Goal: Information Seeking & Learning: Find specific fact

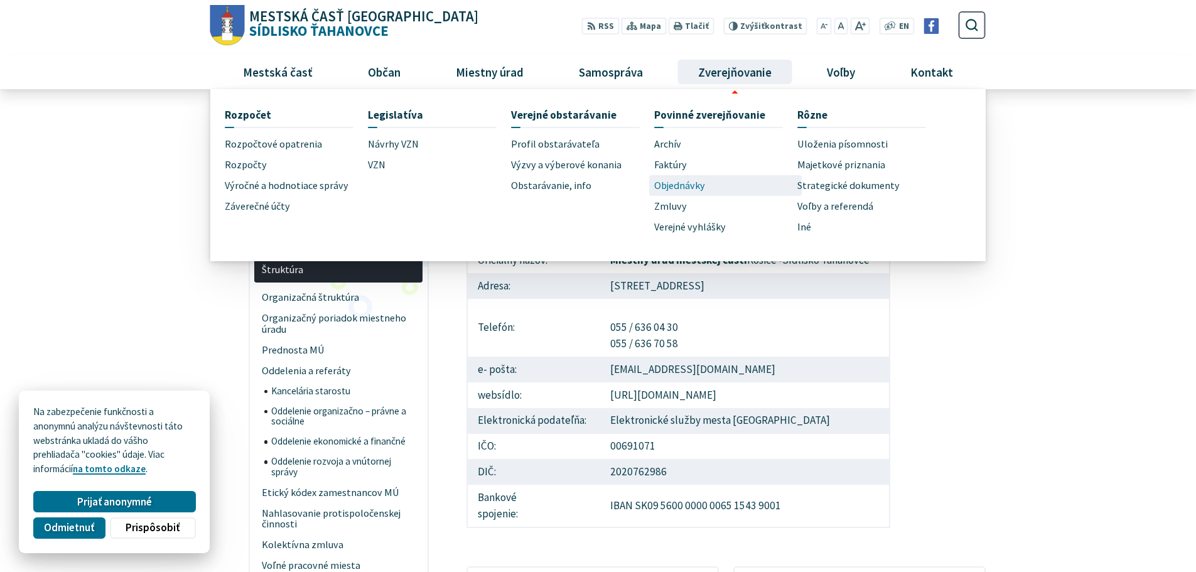
click at [691, 185] on span "Objednávky" at bounding box center [679, 185] width 51 height 21
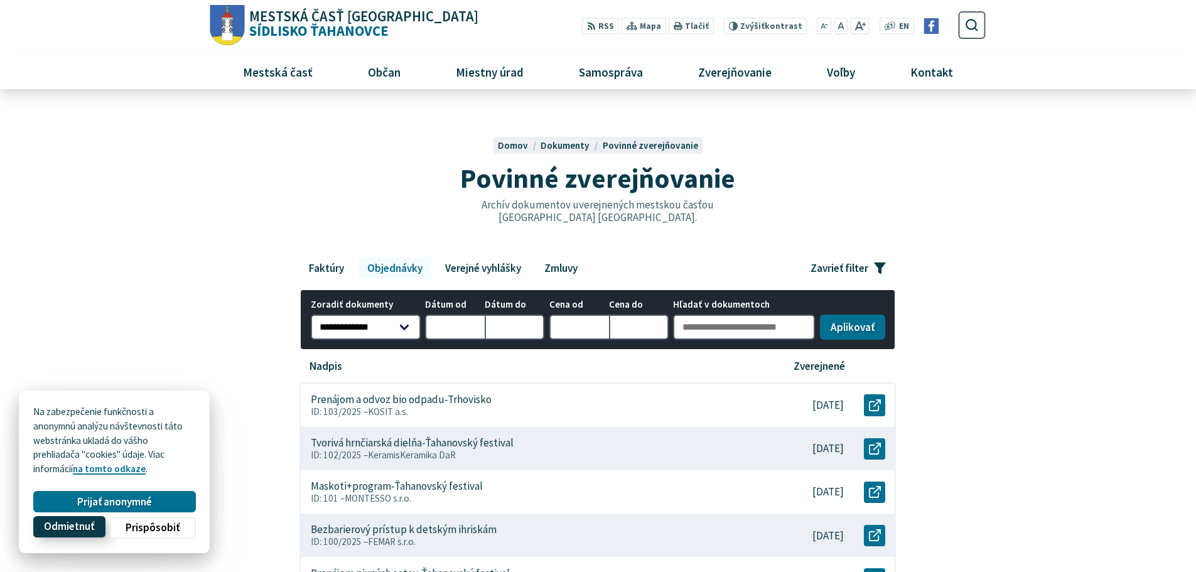
click at [74, 528] on span "Odmietnuť" at bounding box center [69, 527] width 50 height 13
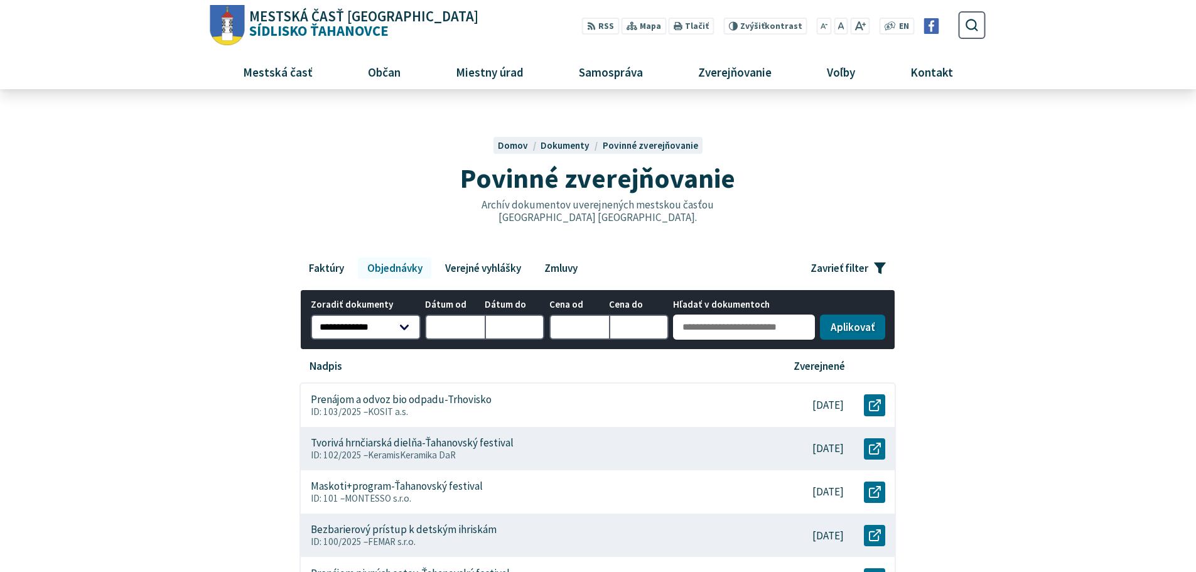
click at [720, 331] on input "Hľadať v dokumentoch" at bounding box center [744, 327] width 142 height 25
type input "********"
click at [820, 315] on button "Aplikovať vybrané filtre" at bounding box center [852, 327] width 65 height 25
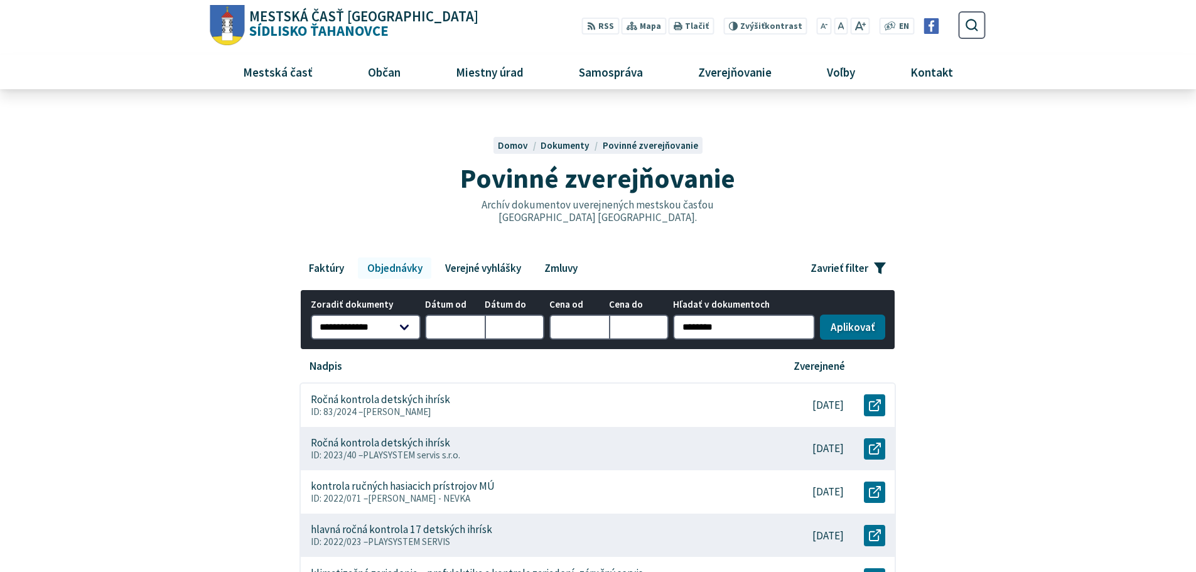
scroll to position [105, 0]
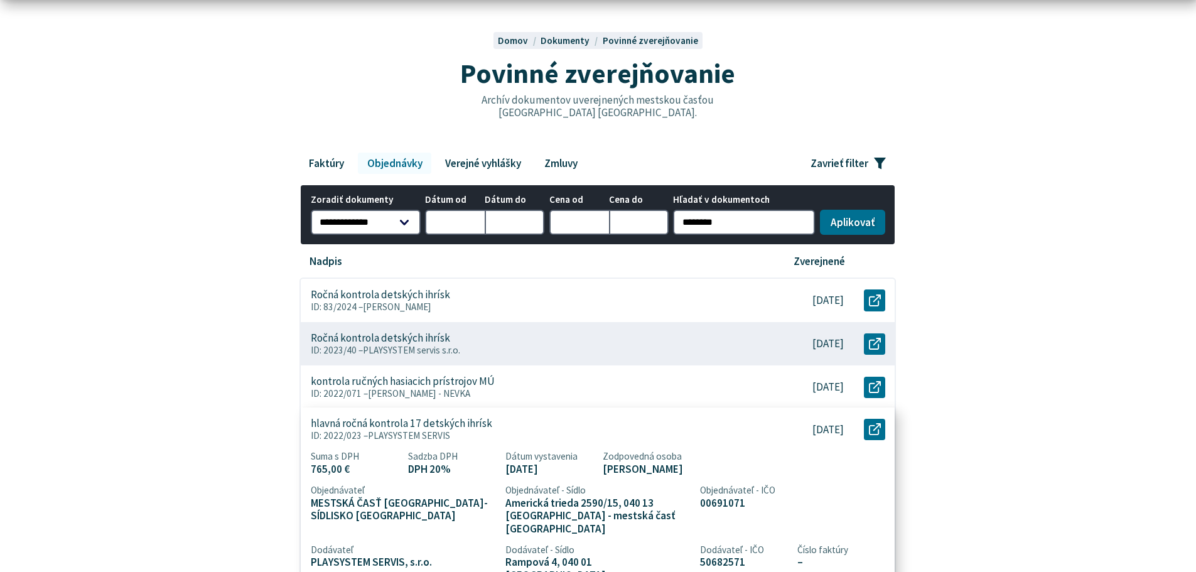
click at [399, 428] on p "hlavná ročná kontrola 17 detských ihrísk" at bounding box center [401, 424] width 181 height 13
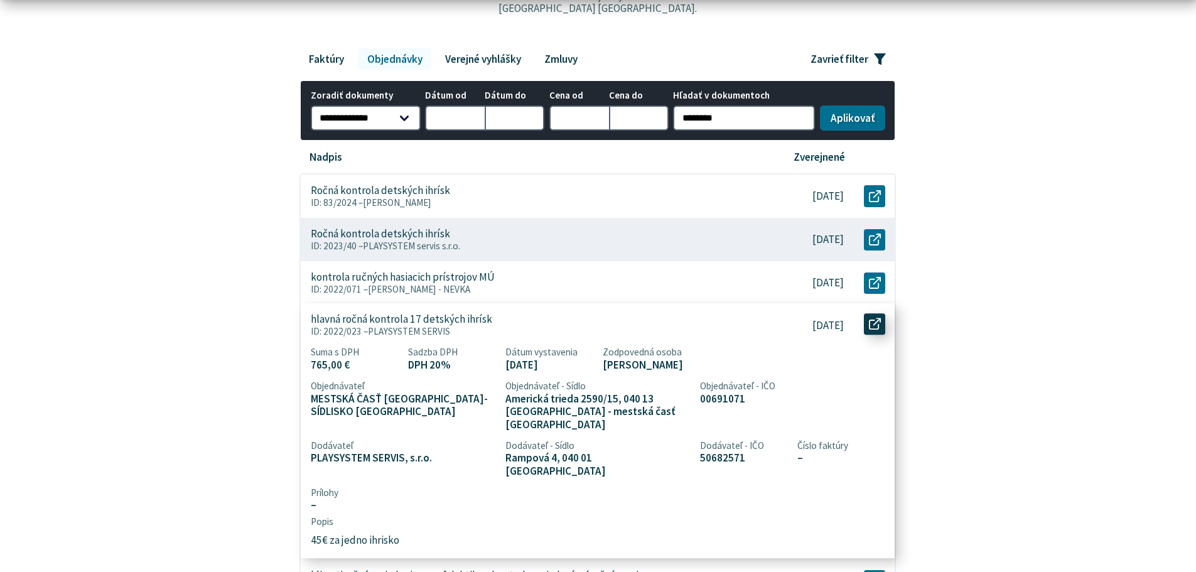
click at [872, 330] on link "Otvoriť document hlavná ročná kontrola 17 detských ihrísk v novom okne." at bounding box center [874, 323] width 21 height 21
click at [467, 316] on p "hlavná ročná kontrola 17 detských ihrísk" at bounding box center [401, 319] width 181 height 13
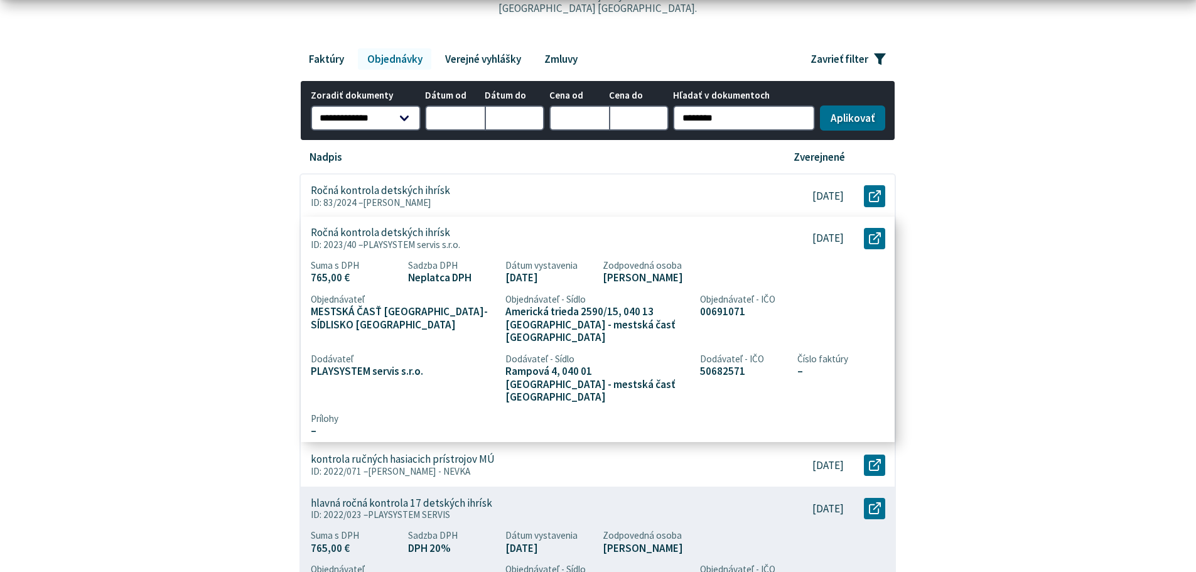
click at [435, 239] on span "PLAYSYSTEM servis s.r.o." at bounding box center [411, 245] width 97 height 12
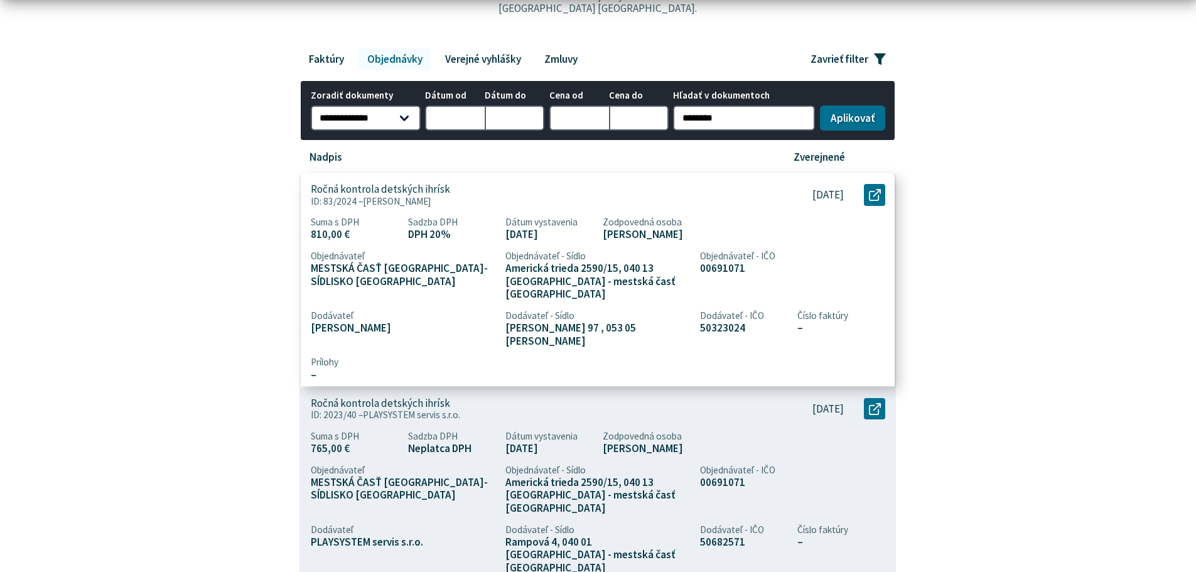
click at [414, 198] on p "ID: 83/2024 – Patrik Vaľko" at bounding box center [533, 201] width 444 height 11
